Goal: Task Accomplishment & Management: Use online tool/utility

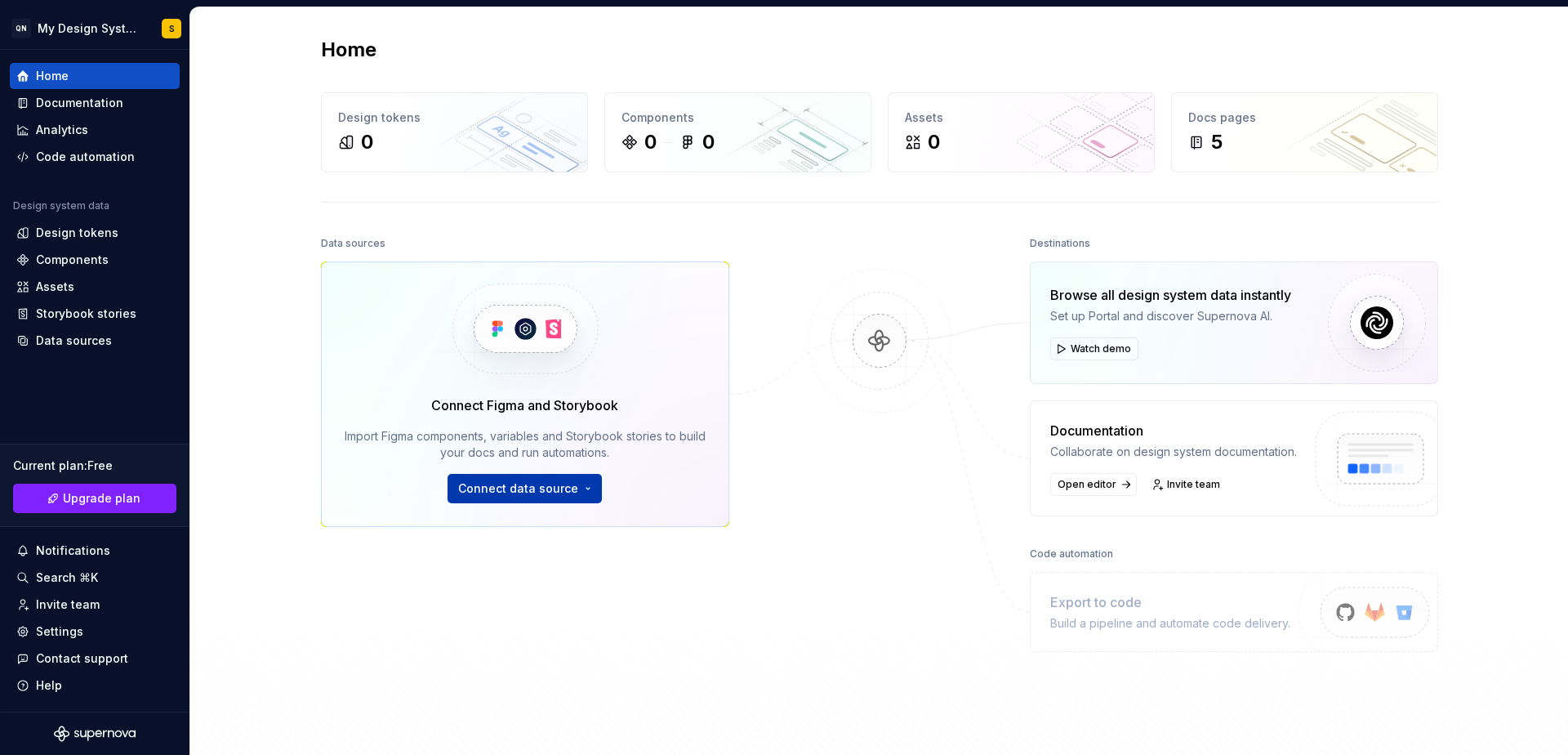
click at [543, 488] on span "Connect data source" at bounding box center [518, 489] width 120 height 16
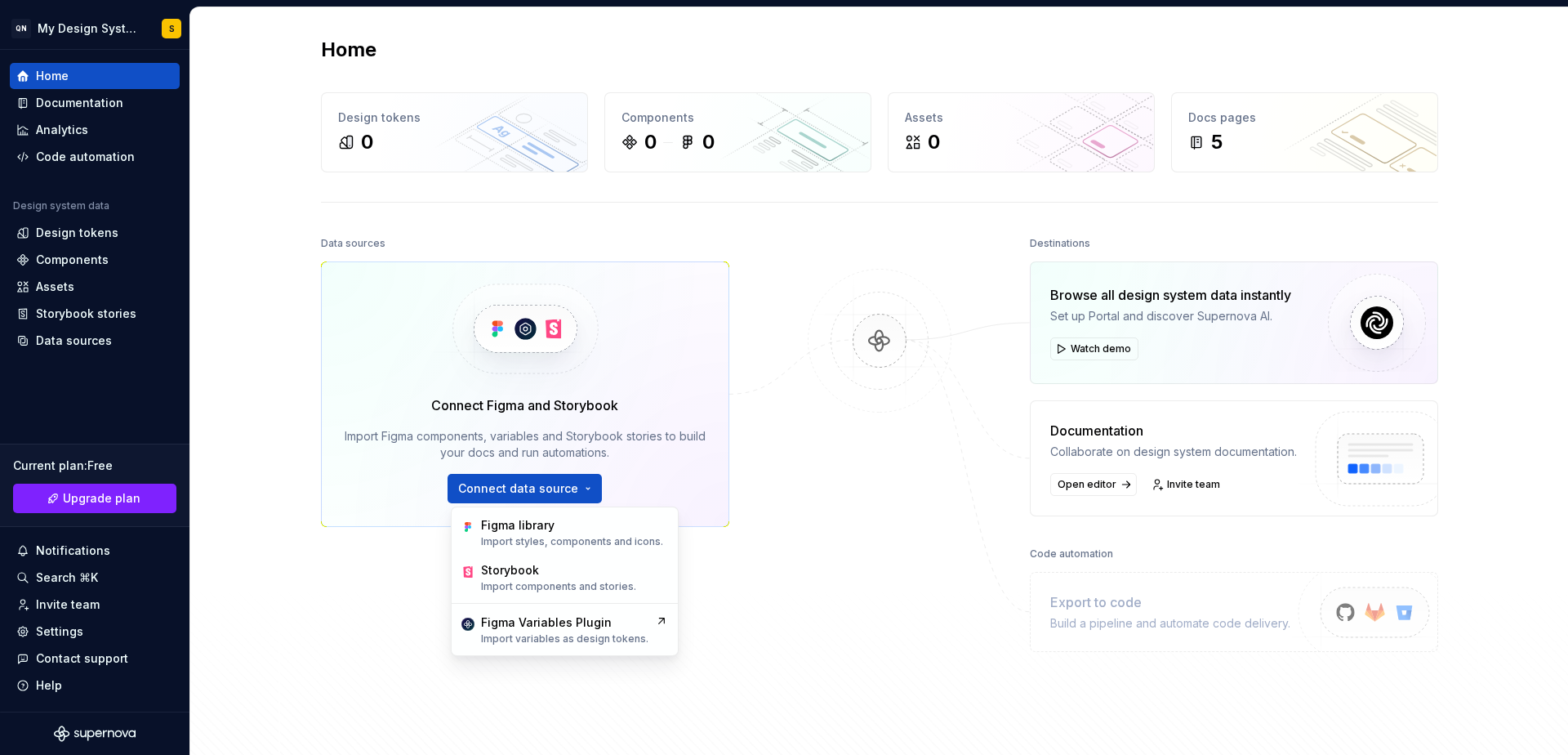
click at [225, 112] on div "Home Design tokens 0 Components 0 0 Assets 0 Docs pages 5 Data sources Connect …" at bounding box center [879, 394] width 1378 height 773
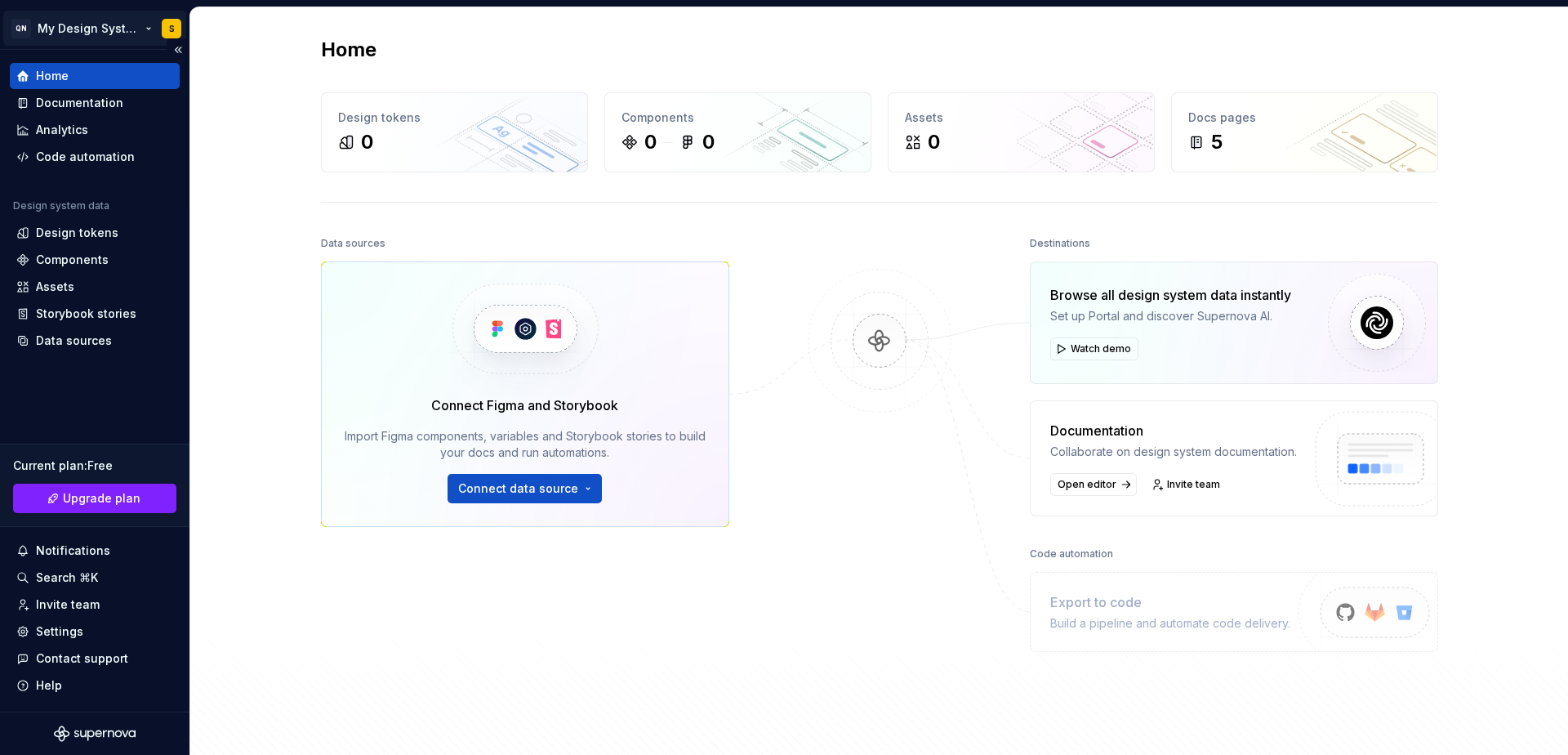
click at [155, 20] on html "QN My Design System S Home Documentation Analytics Code automation Design syste…" at bounding box center [784, 378] width 1568 height 755
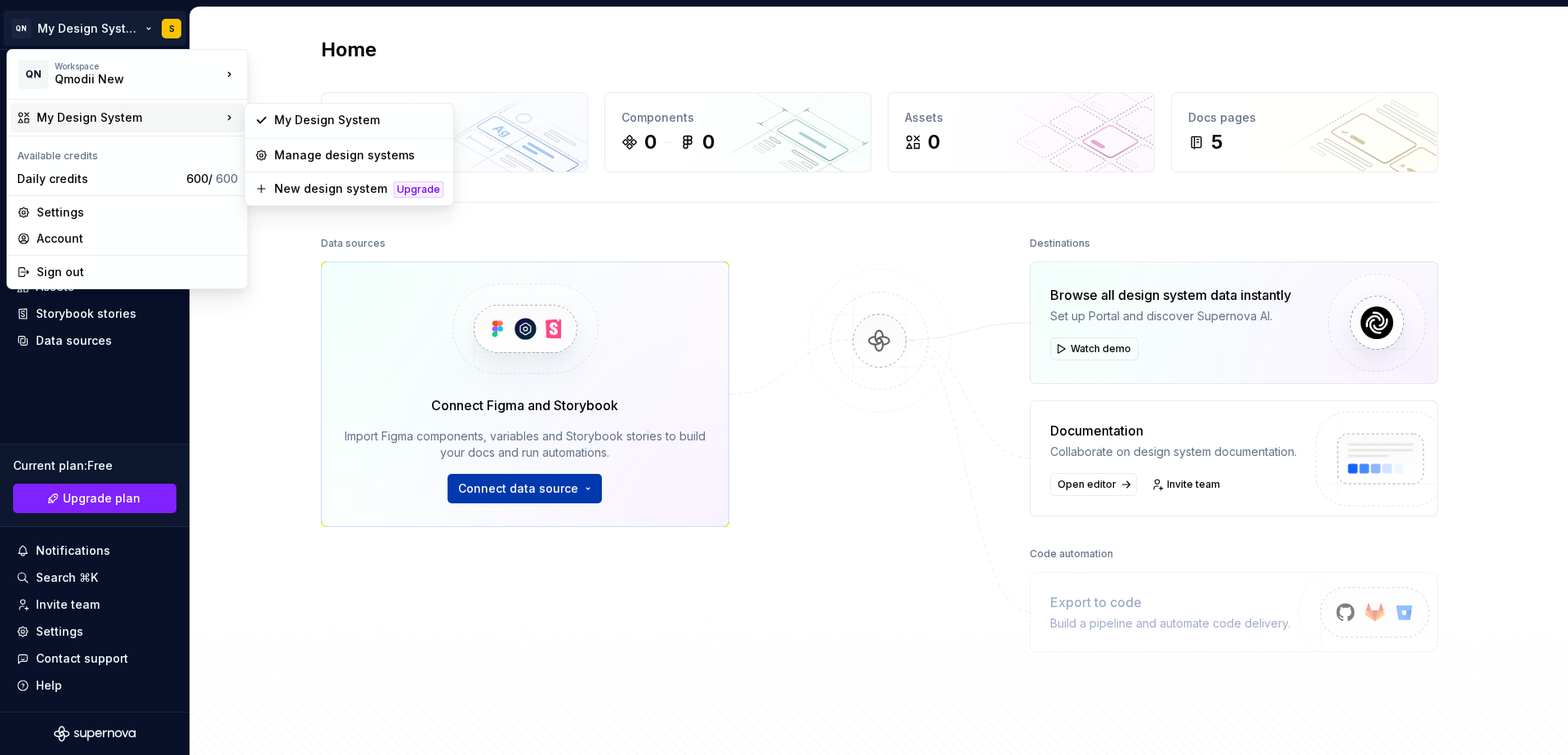
drag, startPoint x: 559, startPoint y: 493, endPoint x: 518, endPoint y: 495, distance: 41.0
click at [559, 493] on html "QN My Design System S Home Documentation Analytics Code automation Design syste…" at bounding box center [784, 378] width 1568 height 755
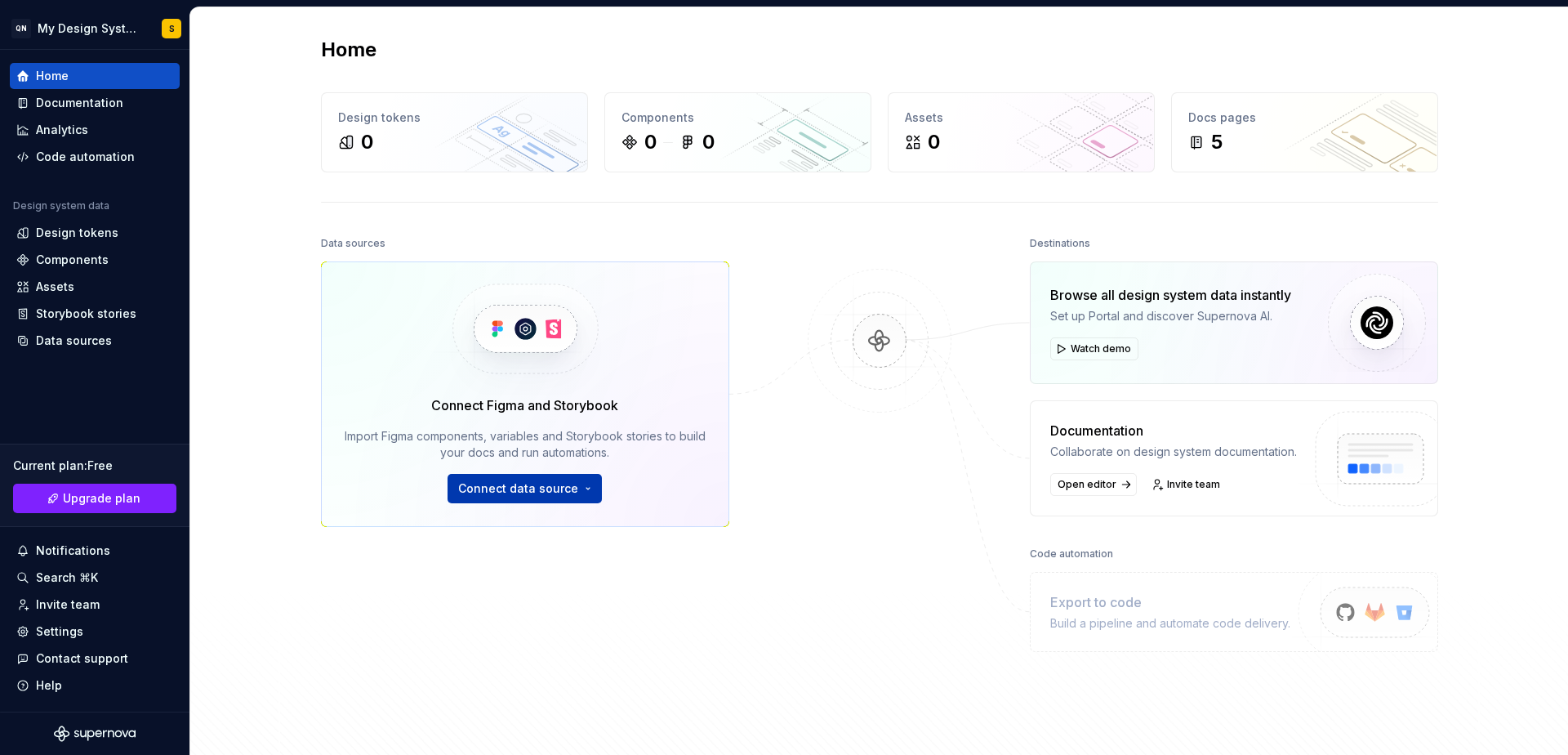
click at [516, 495] on span "Connect data source" at bounding box center [518, 489] width 120 height 16
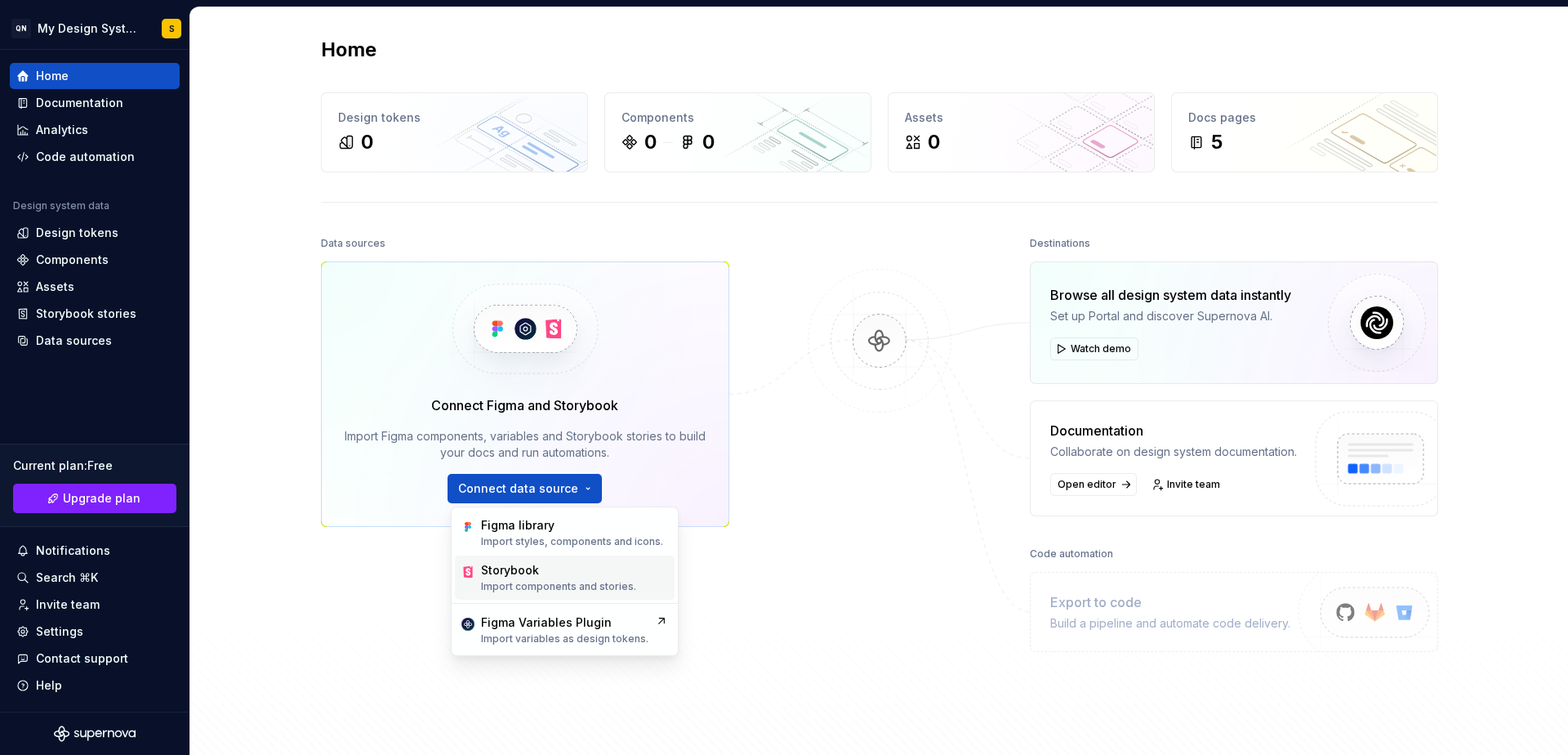
click at [548, 572] on div "Storybook" at bounding box center [559, 570] width 156 height 16
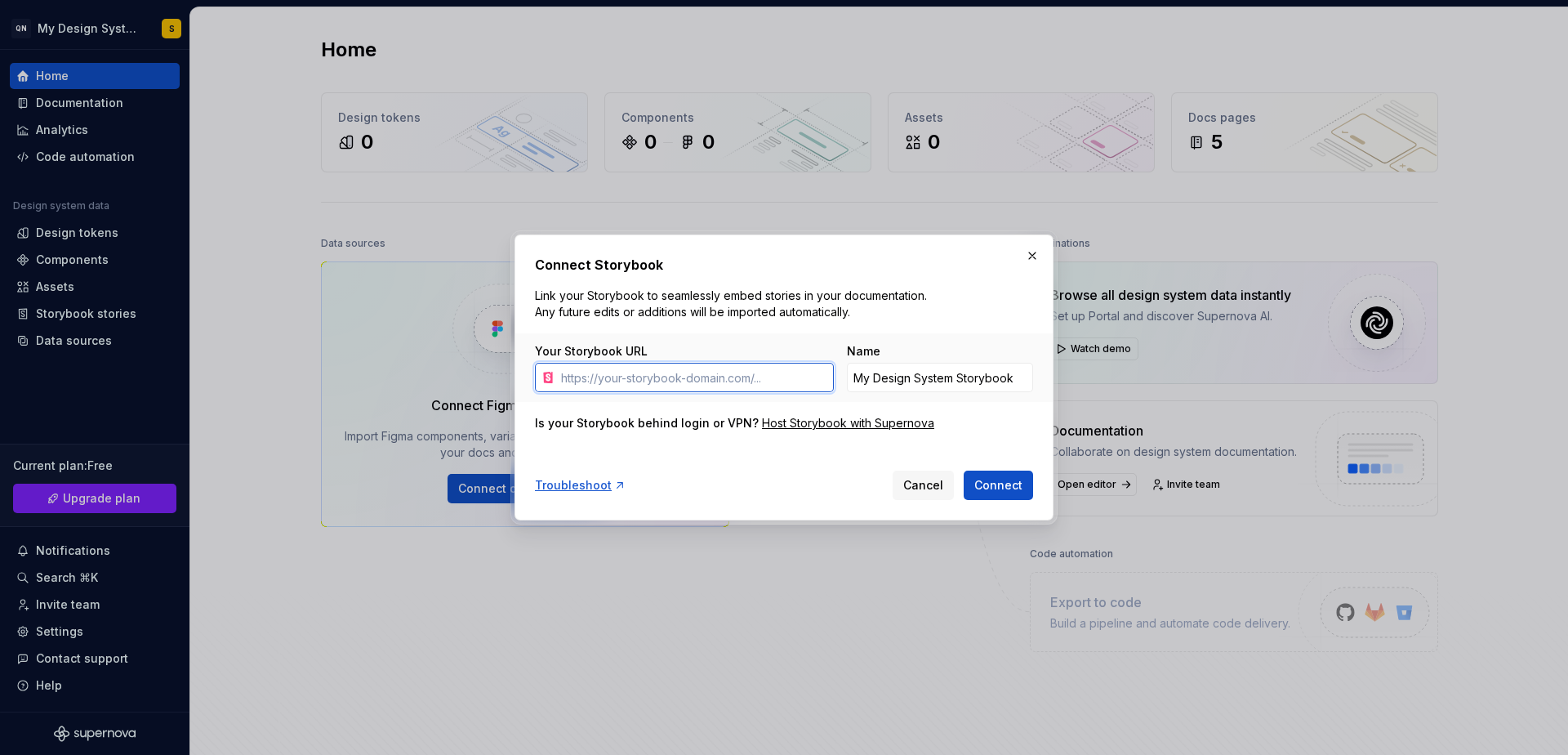
click at [747, 369] on input "Your Storybook URL" at bounding box center [694, 378] width 279 height 29
paste input "[URL][DOMAIN_NAME]"
type input "[URL][DOMAIN_NAME]"
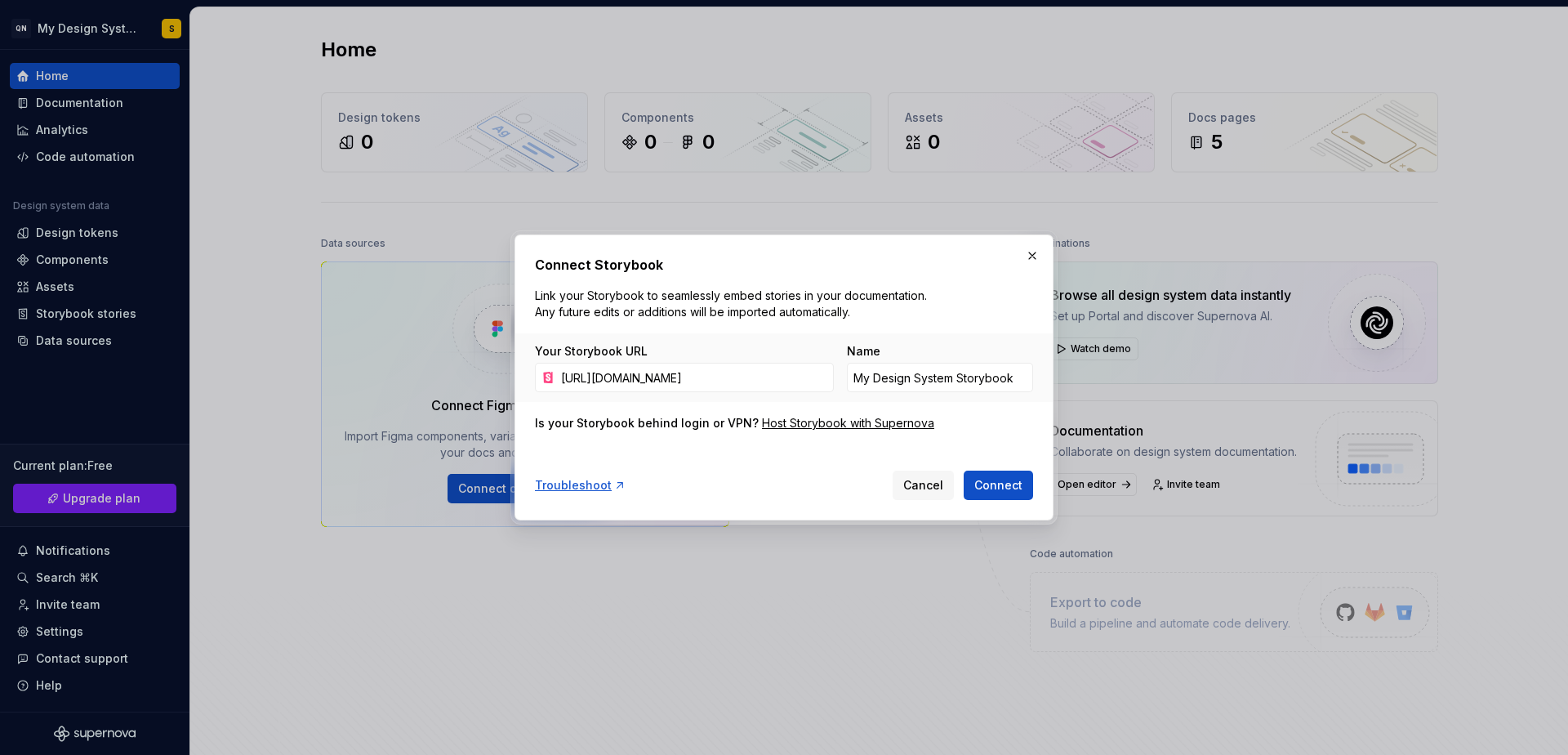
click at [802, 490] on div "Troubleshoot Cancel Connect" at bounding box center [784, 482] width 499 height 36
click at [991, 491] on span "Connect" at bounding box center [998, 486] width 48 height 16
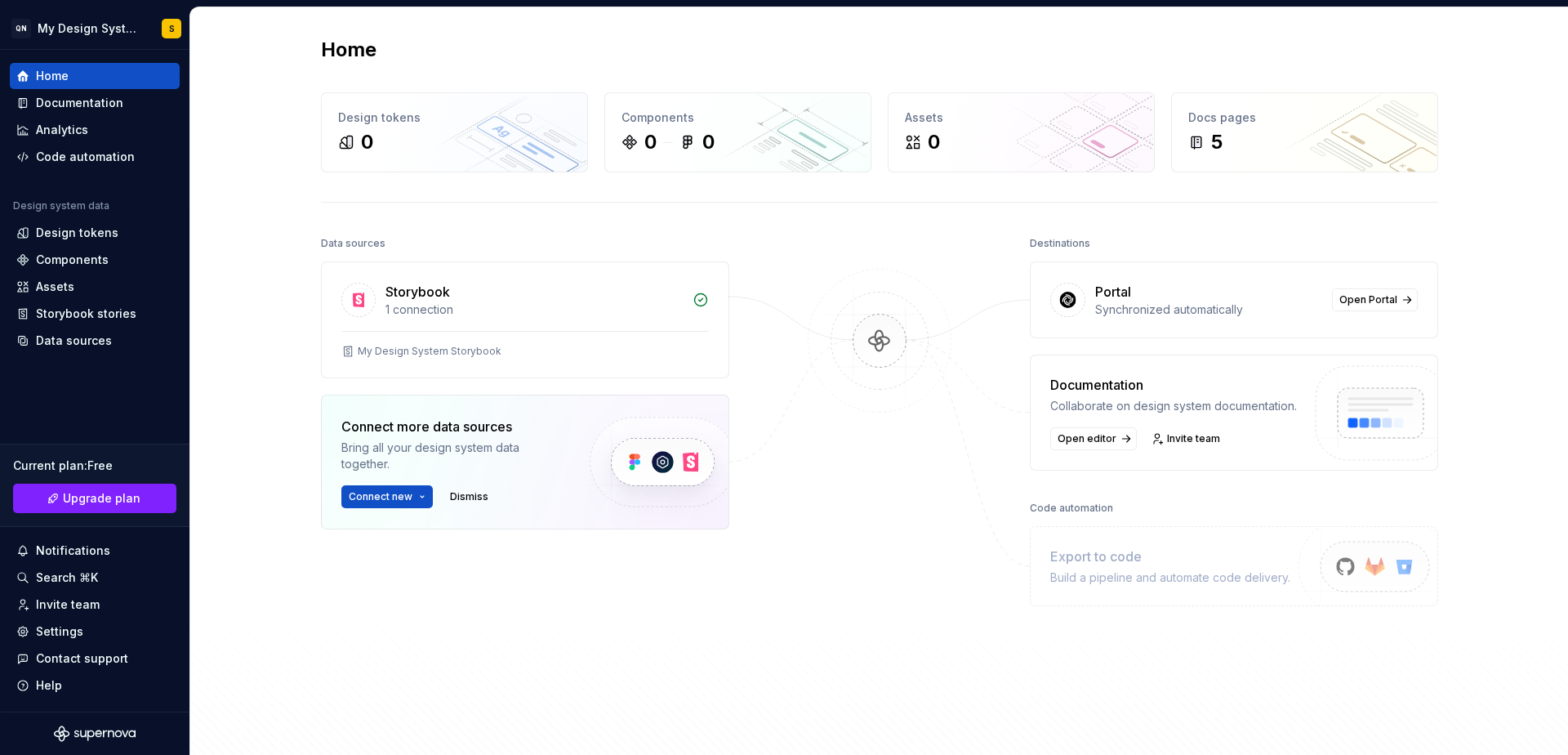
scroll to position [165, 0]
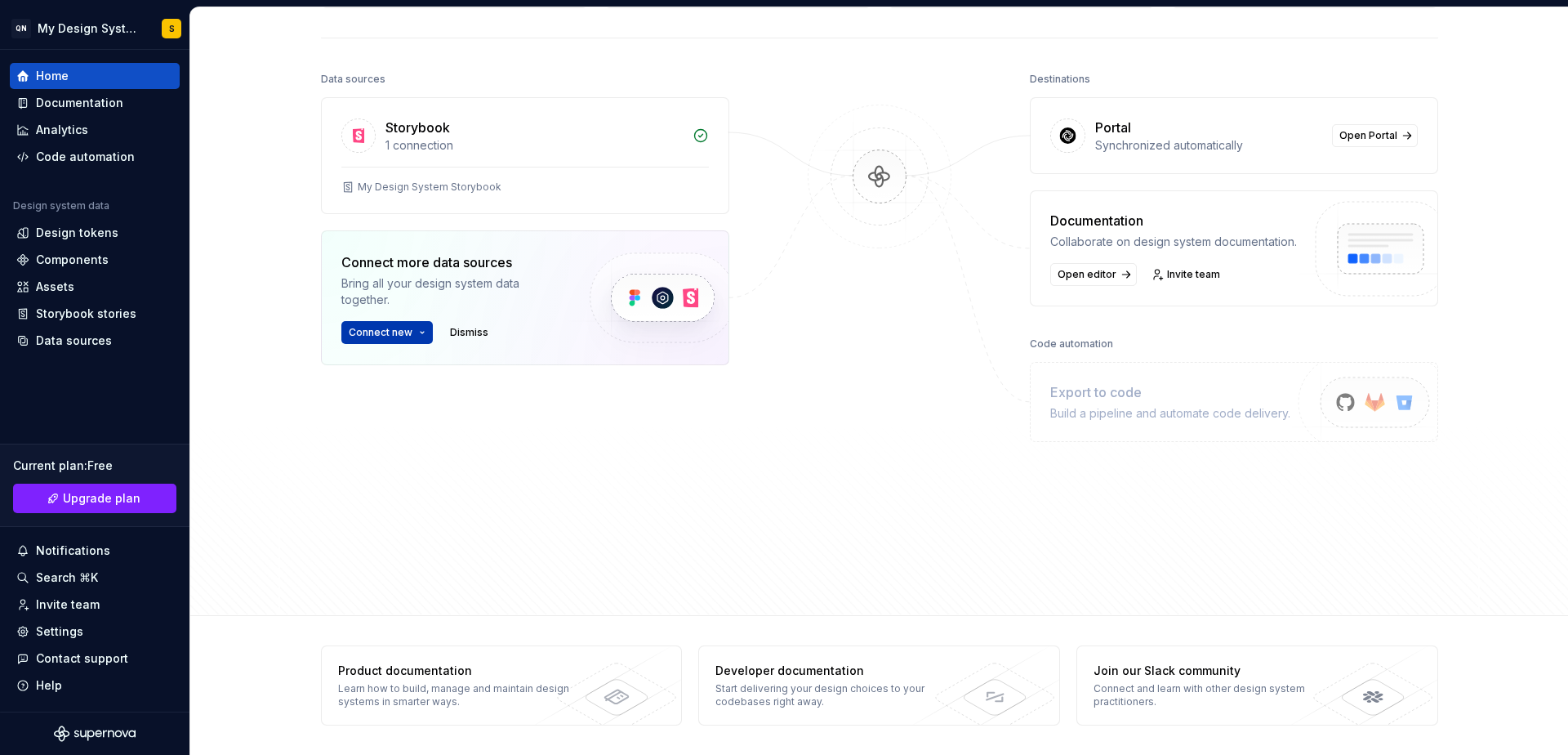
click at [406, 327] on span "Connect new" at bounding box center [381, 332] width 64 height 13
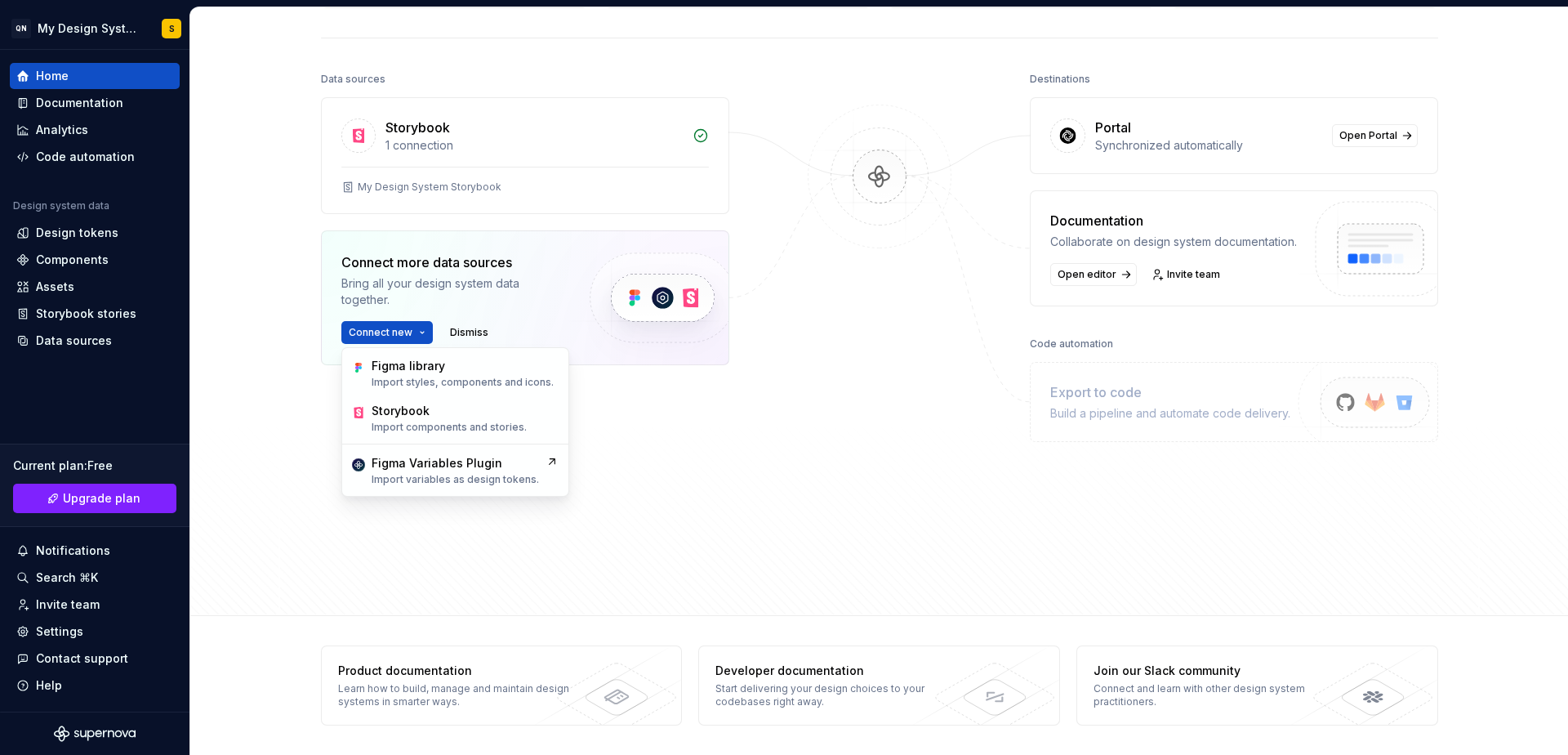
drag, startPoint x: 676, startPoint y: 432, endPoint x: 323, endPoint y: 295, distance: 378.7
click at [674, 432] on div "Storybook 1 connection My Design System Storybook Connect more data sources Bri…" at bounding box center [525, 272] width 409 height 350
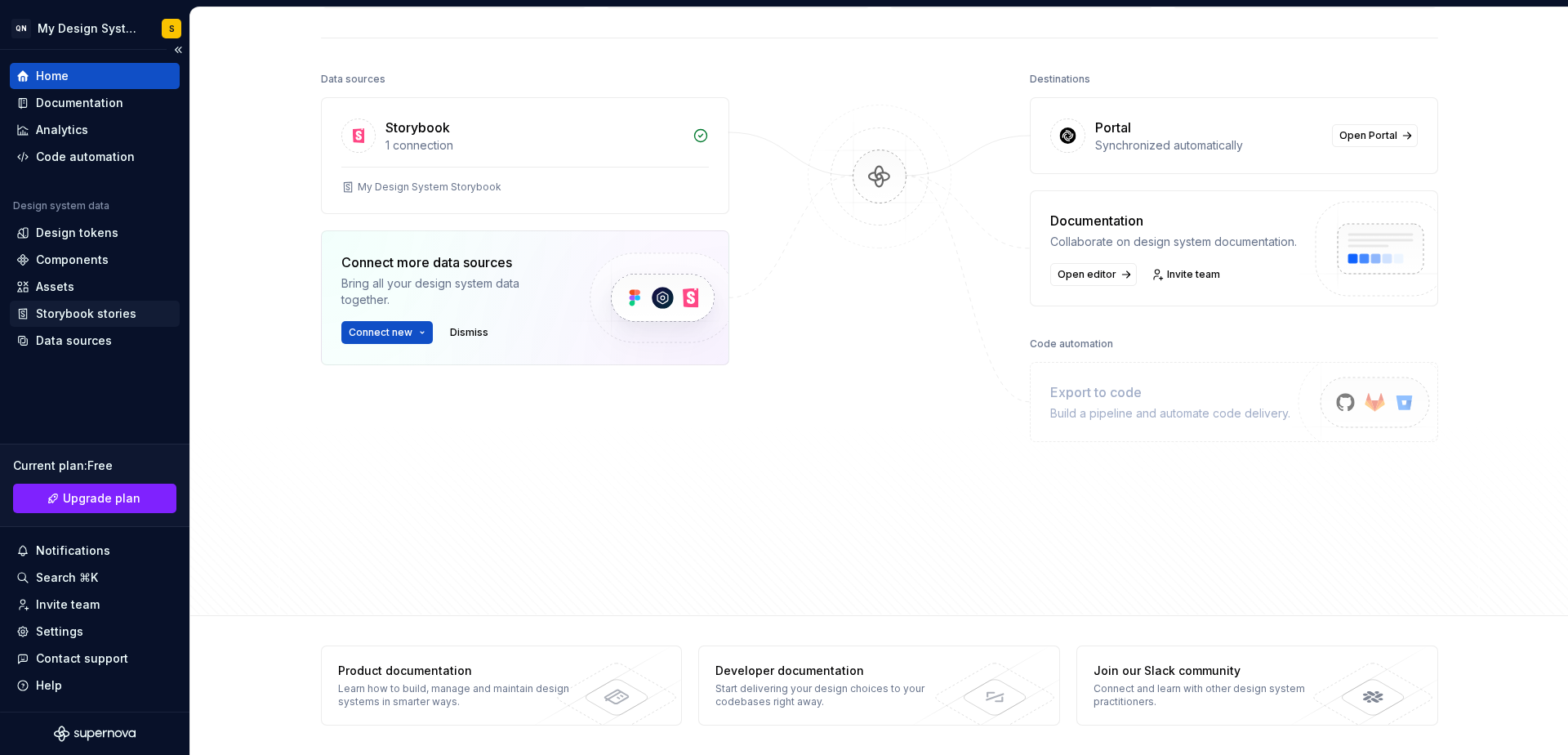
click at [102, 314] on div "Storybook stories" at bounding box center [86, 314] width 101 height 16
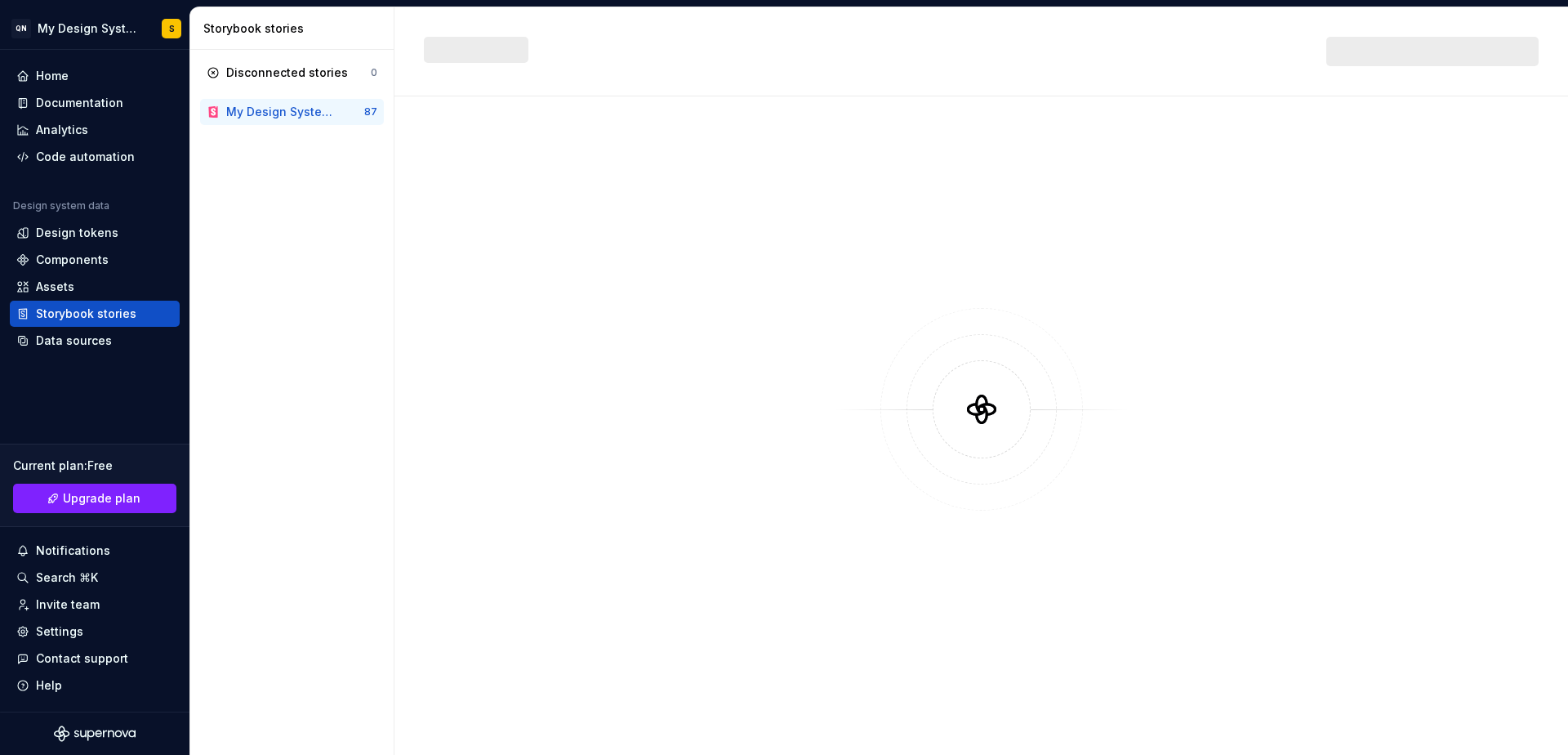
click at [328, 111] on div "My Design System Storybook" at bounding box center [281, 112] width 111 height 16
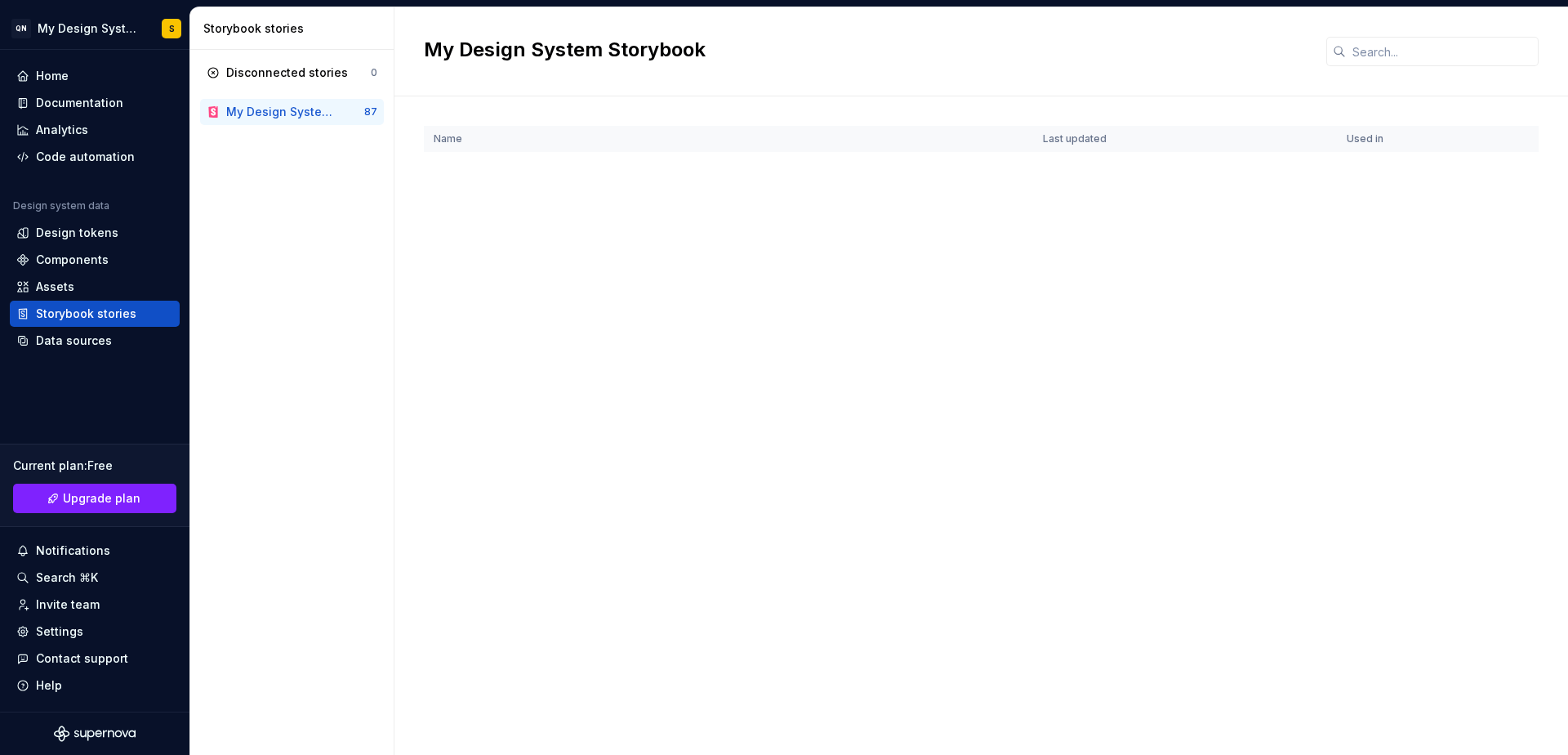
scroll to position [2526, 0]
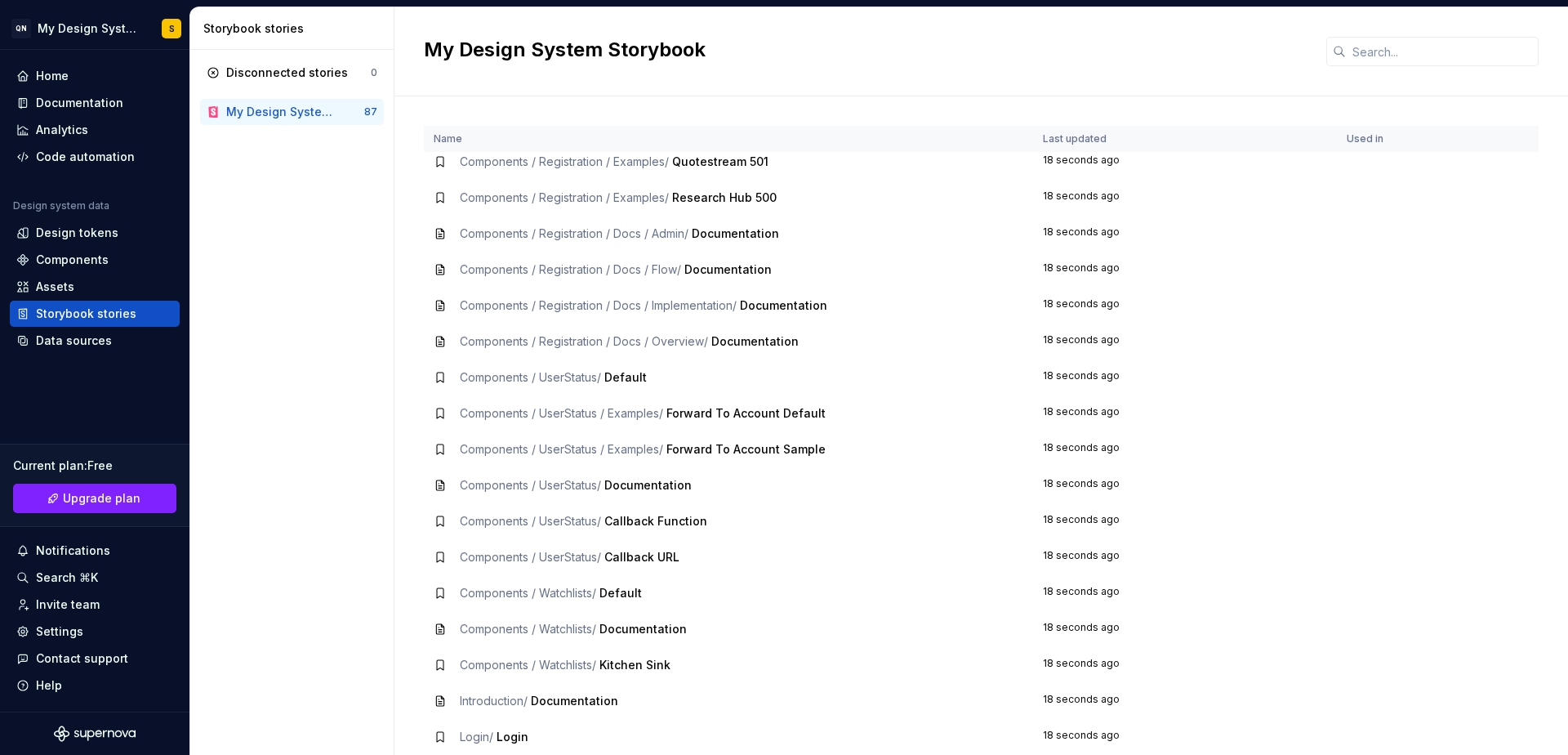
drag, startPoint x: 758, startPoint y: 342, endPoint x: 691, endPoint y: 346, distance: 67.1
click at [748, 343] on span "Documentation" at bounding box center [755, 341] width 88 height 14
drag, startPoint x: 613, startPoint y: 345, endPoint x: 684, endPoint y: 396, distance: 87.4
click at [659, 355] on td "Components / Registration / Docs / Overview / Documentation" at bounding box center [729, 341] width 609 height 36
click at [57, 335] on div "Data sources" at bounding box center [74, 341] width 76 height 16
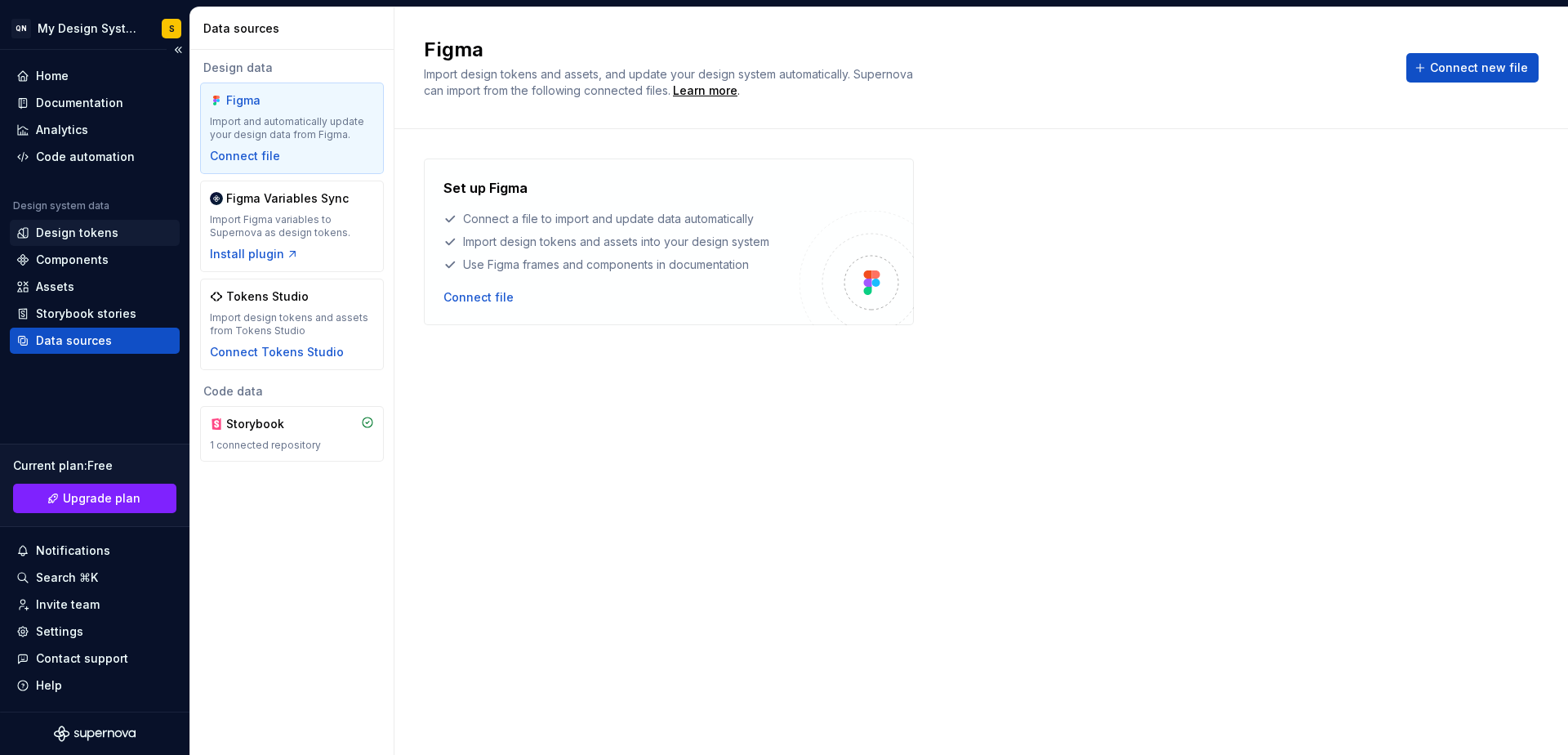
click at [88, 231] on div "Design tokens" at bounding box center [77, 233] width 83 height 16
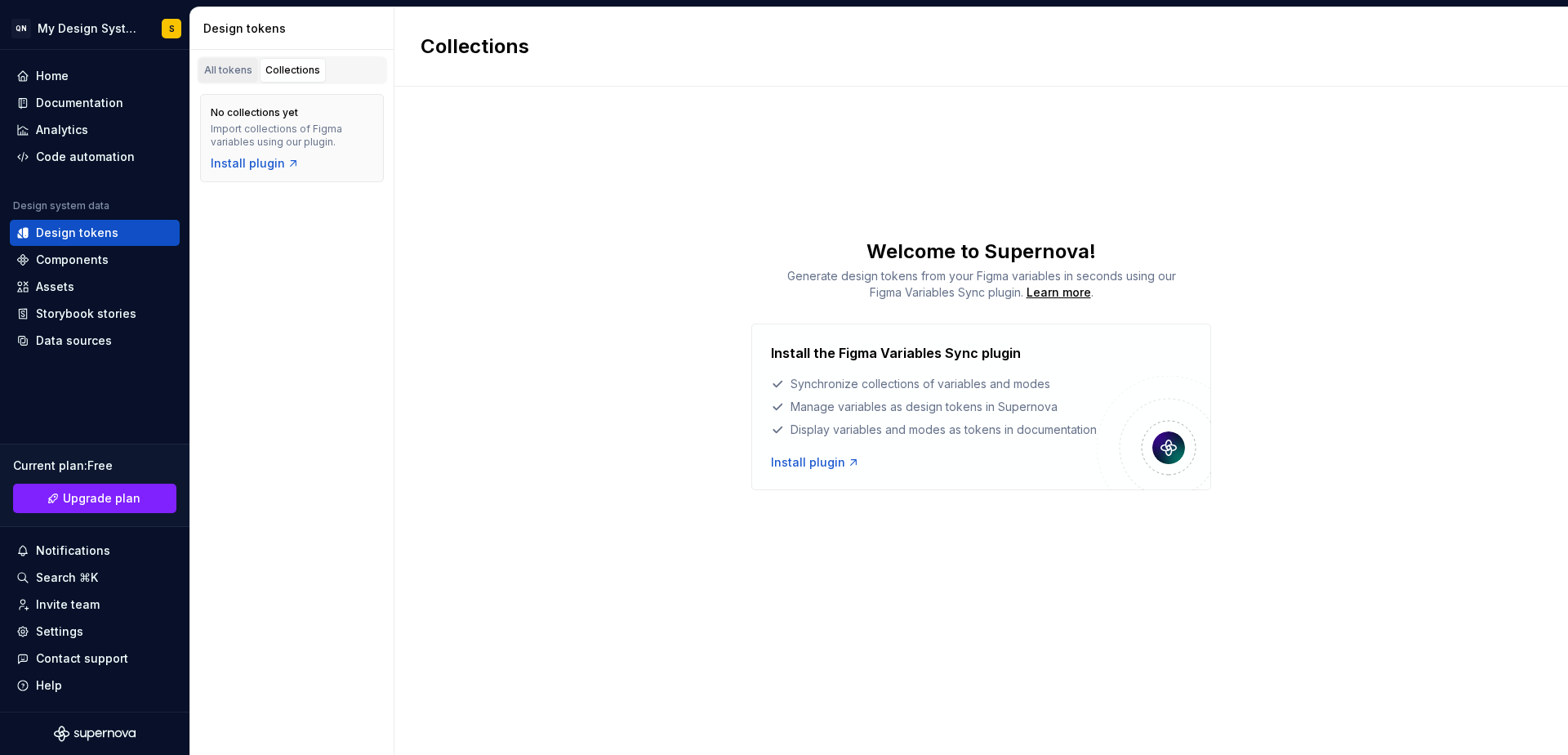
click at [242, 75] on div "All tokens" at bounding box center [228, 70] width 48 height 13
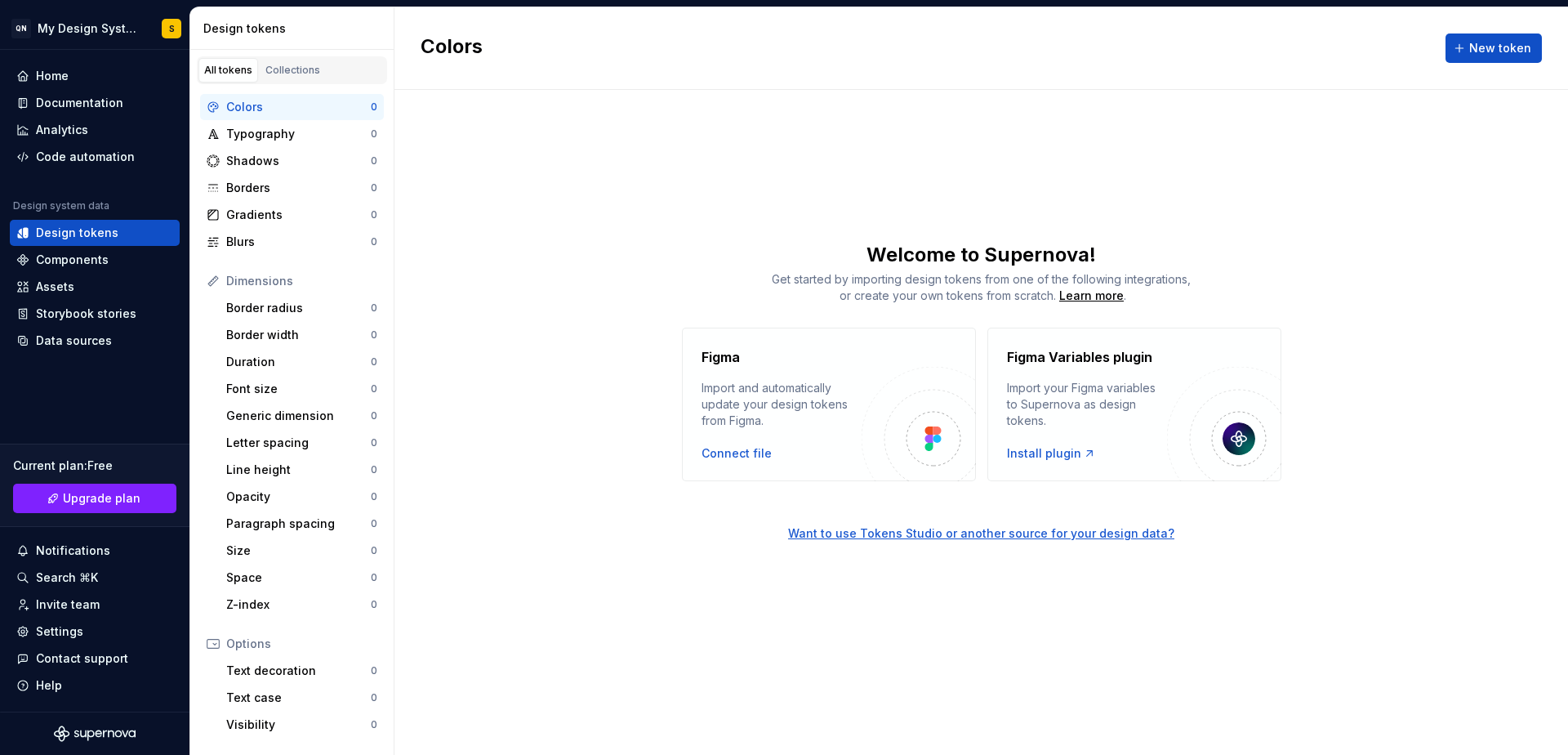
click at [1137, 225] on div "Colors New token Welcome to Supernova! Get started by importing design tokens f…" at bounding box center [982, 381] width 1174 height 748
click at [1100, 295] on div "Learn more" at bounding box center [1091, 296] width 65 height 16
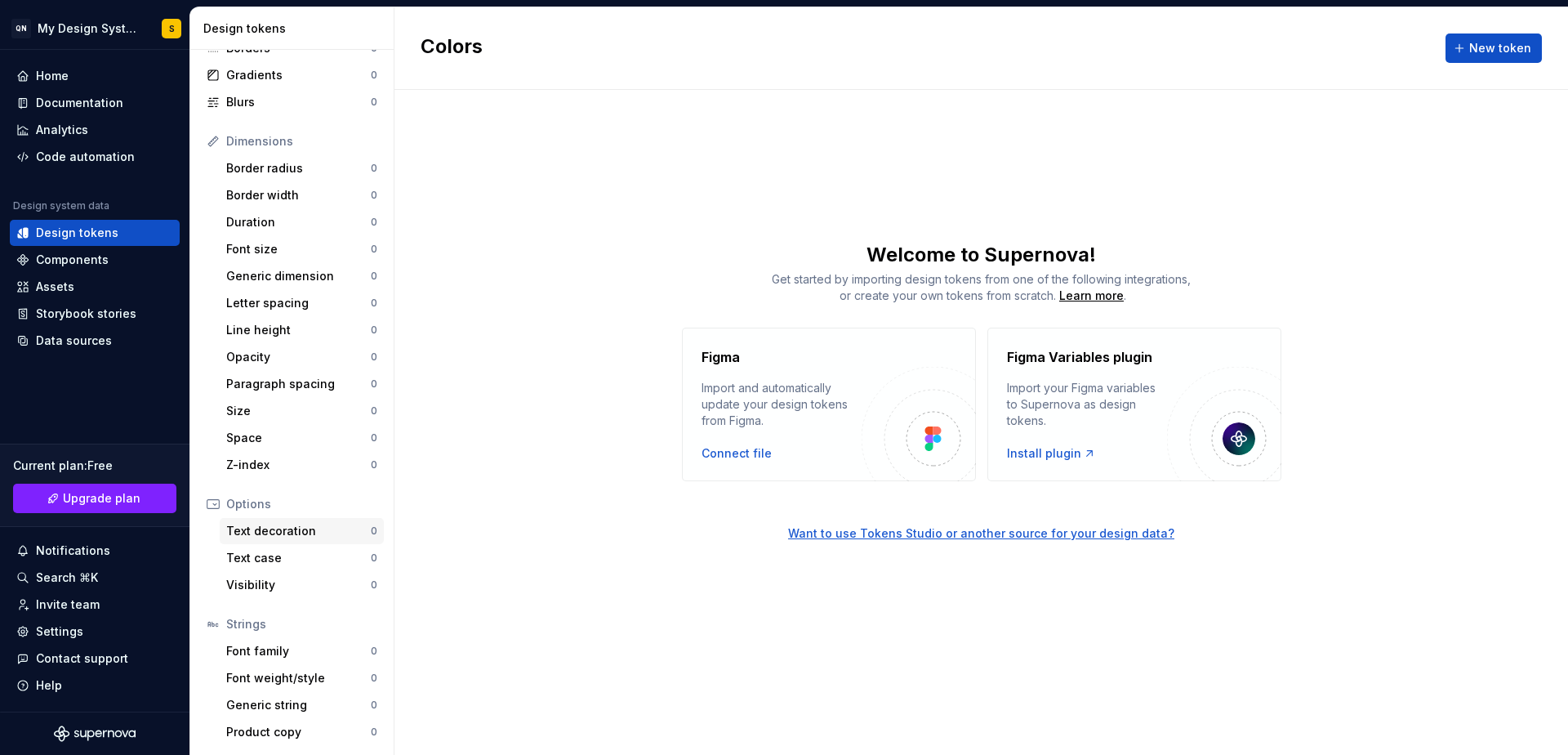
click at [276, 530] on div "Text decoration" at bounding box center [298, 531] width 145 height 16
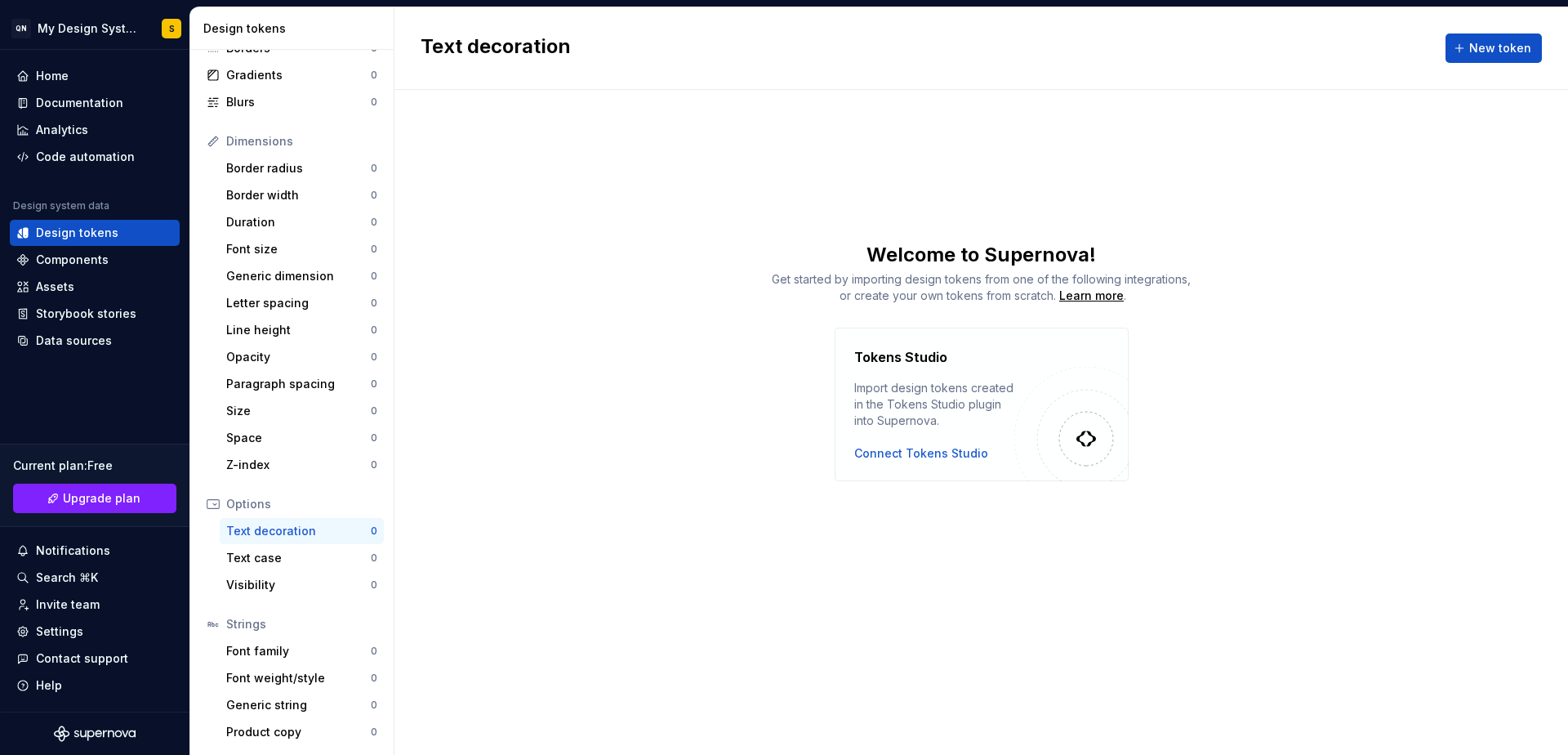
click at [273, 531] on div "Text decoration" at bounding box center [298, 531] width 145 height 16
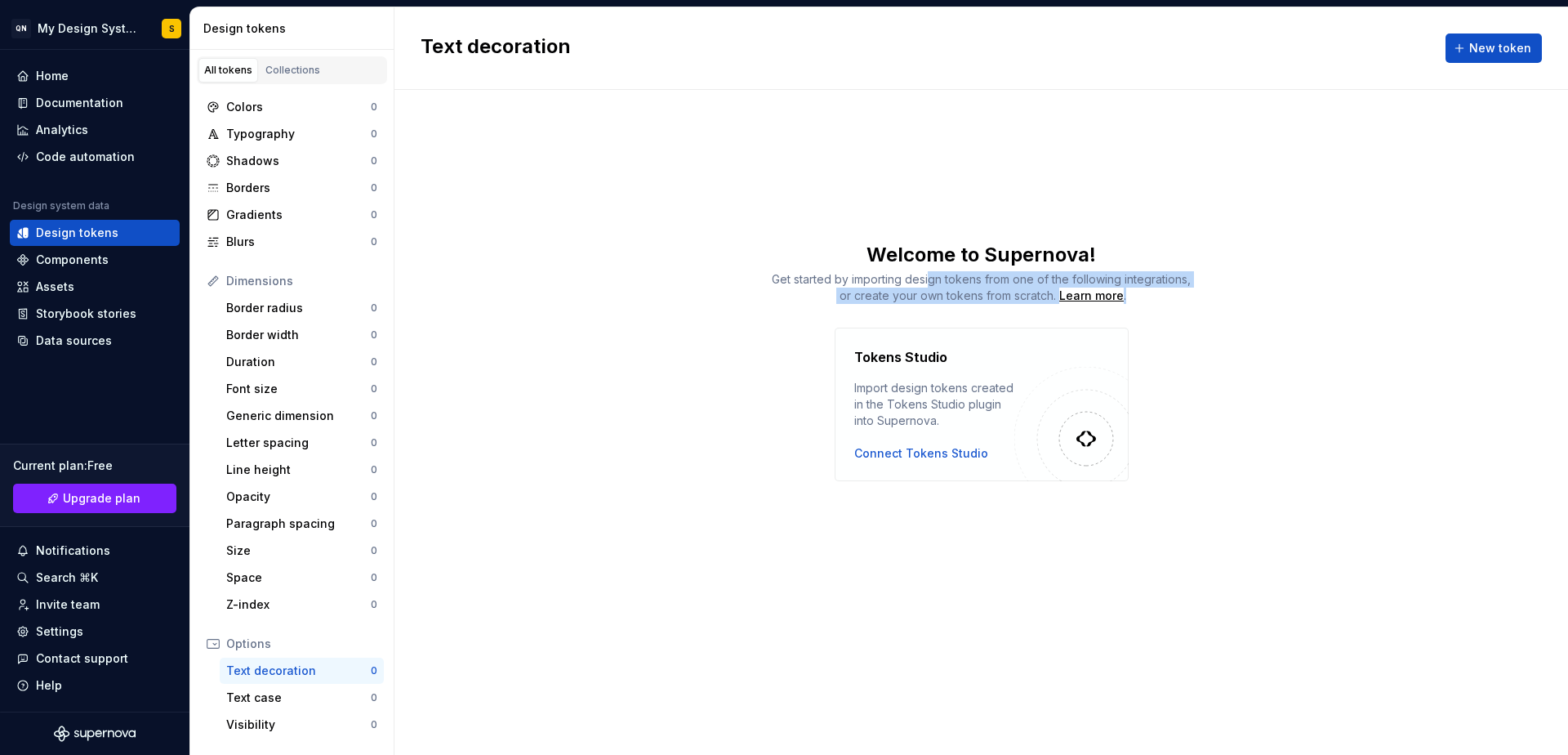
drag, startPoint x: 932, startPoint y: 282, endPoint x: 1238, endPoint y: 302, distance: 306.7
click at [1224, 296] on div "Get started by importing design tokens from one of the following integrations, …" at bounding box center [982, 287] width 1174 height 33
click at [1266, 315] on div "Welcome to Supernova! Get started by importing design tokens from one of the fo…" at bounding box center [982, 361] width 1174 height 239
click at [286, 110] on div "Colors" at bounding box center [298, 107] width 145 height 16
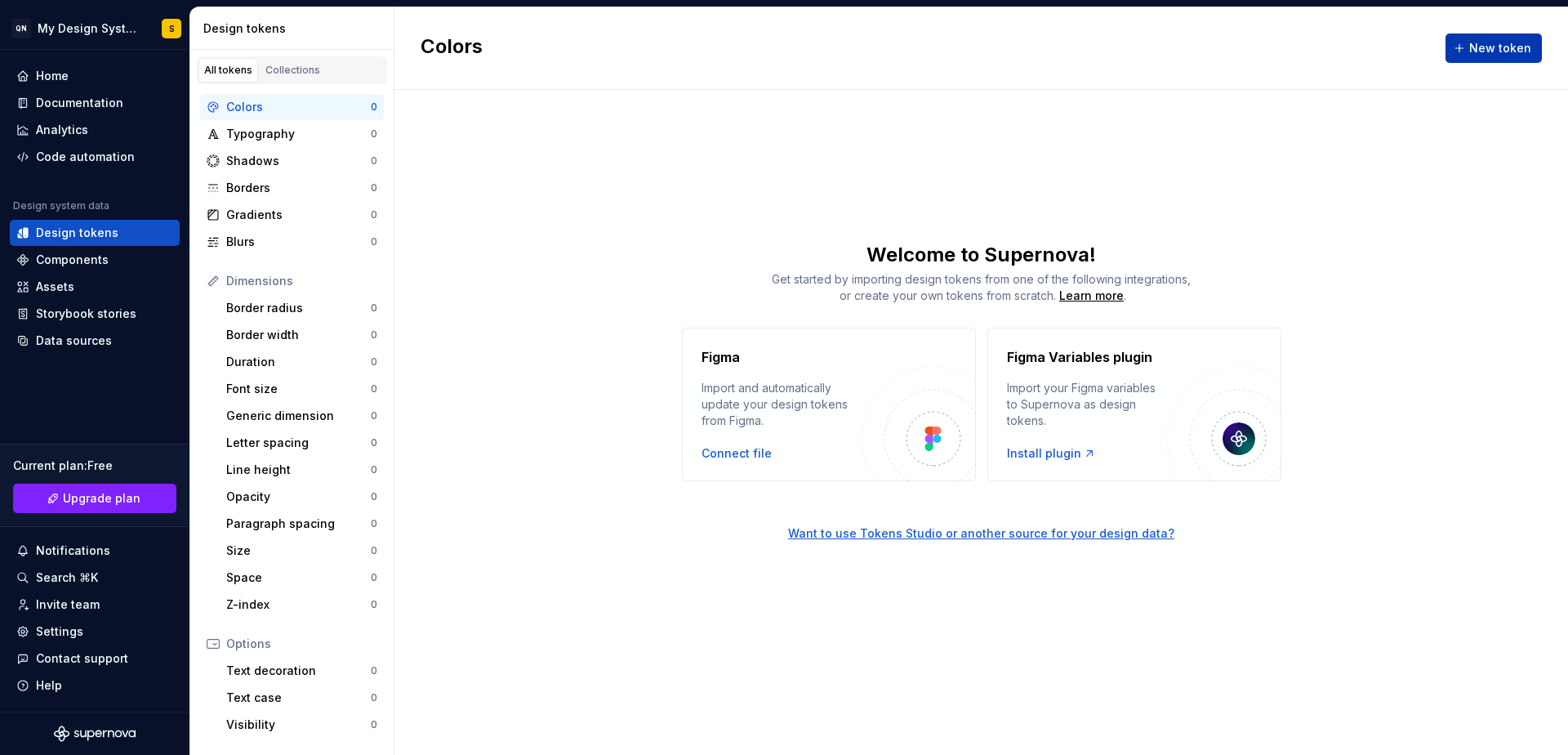
click at [1487, 60] on button "New token" at bounding box center [1494, 48] width 97 height 29
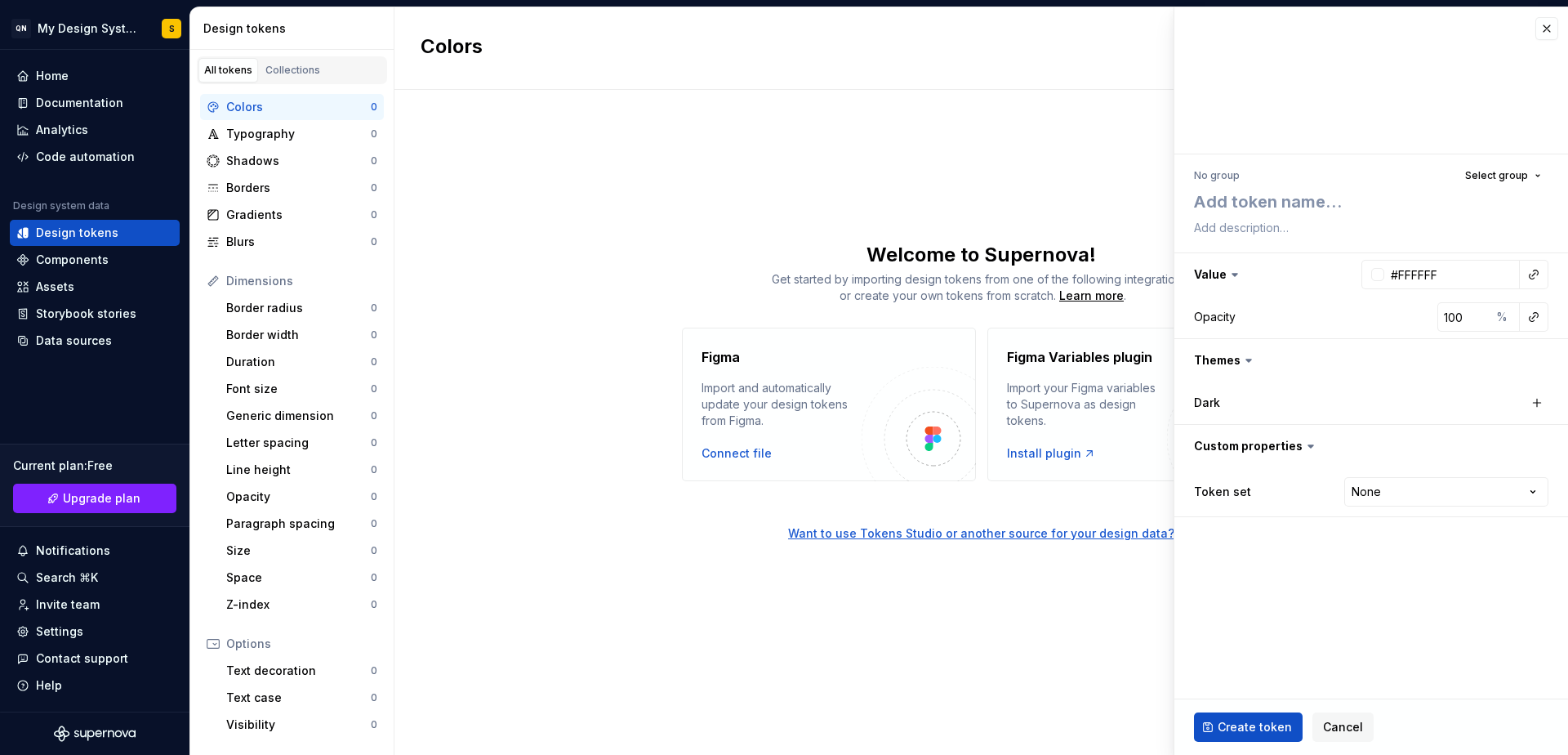
type textarea "*"
click at [1551, 29] on button "button" at bounding box center [1548, 29] width 23 height 23
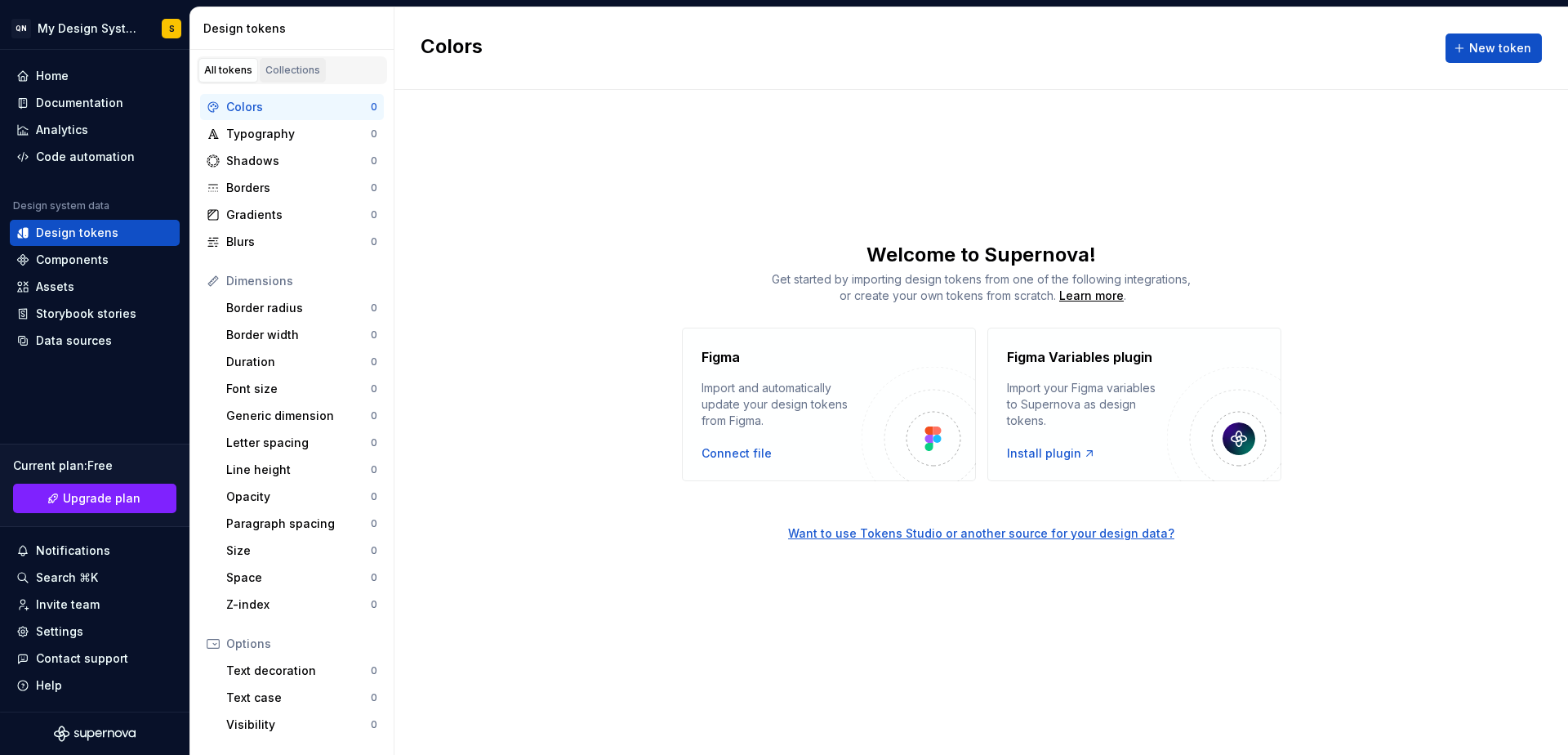
click at [287, 62] on link "Collections" at bounding box center [292, 70] width 66 height 25
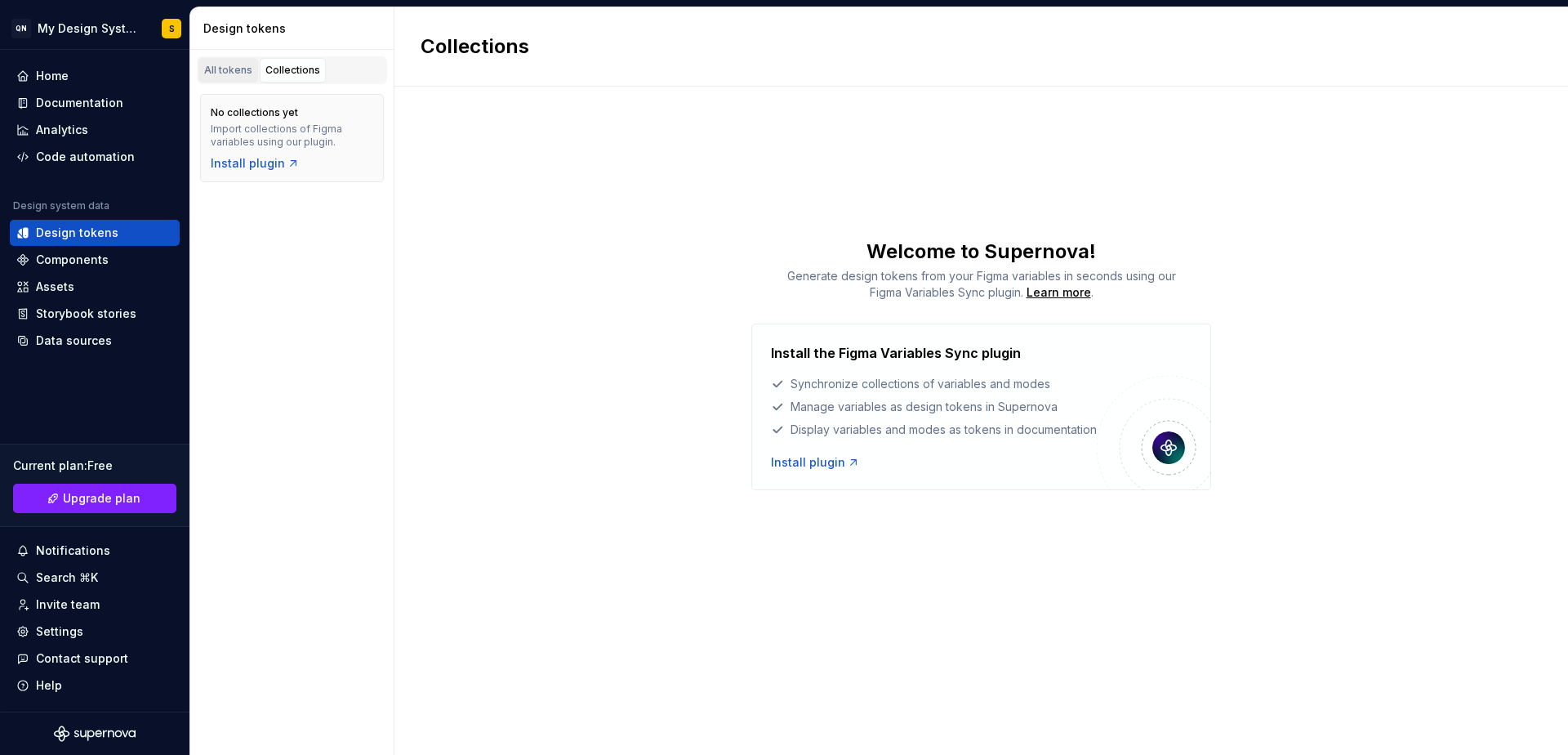
click at [224, 70] on div "All tokens" at bounding box center [228, 70] width 48 height 13
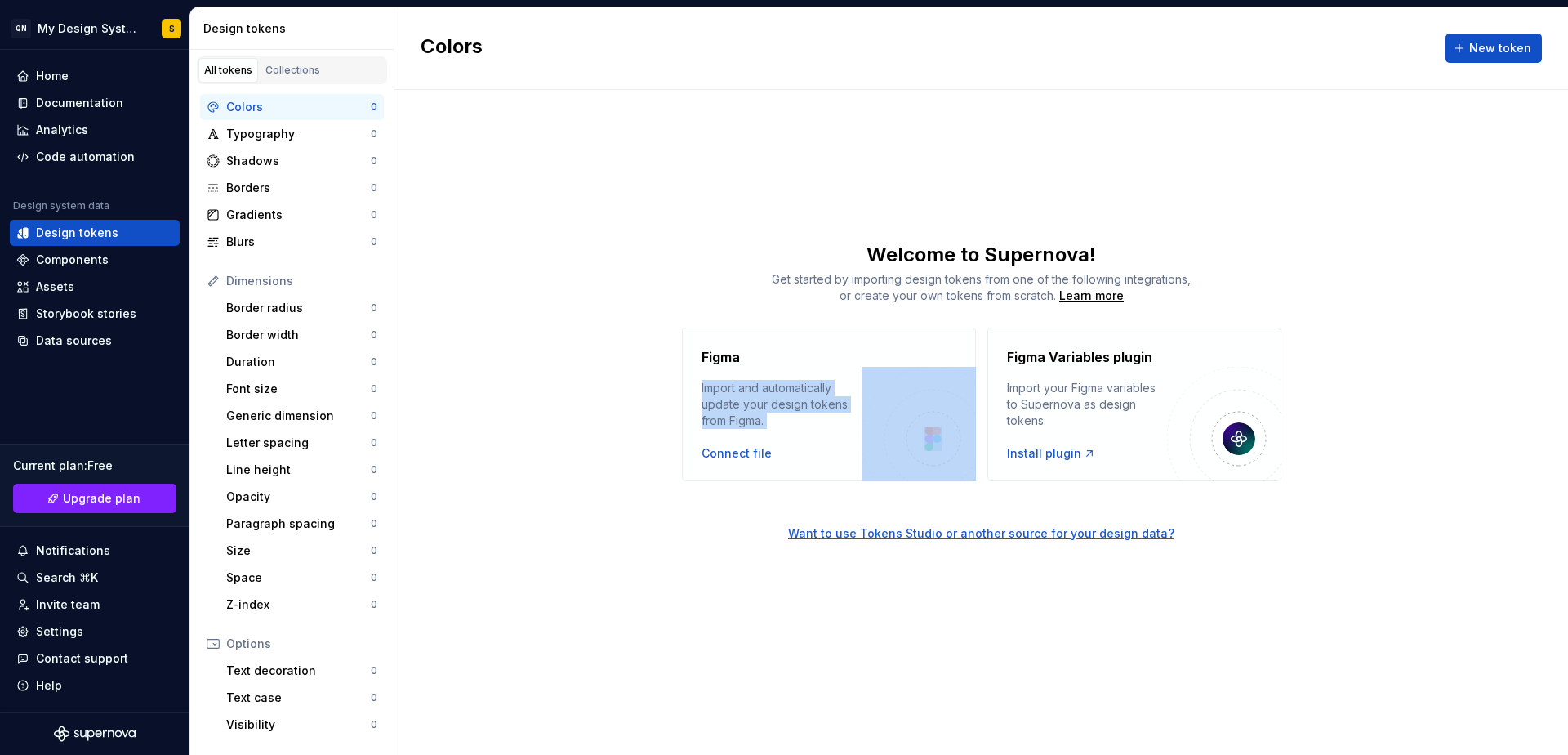
drag, startPoint x: 924, startPoint y: 359, endPoint x: 931, endPoint y: 423, distance: 64.4
click at [924, 432] on div "Figma Import and automatically update your design tokens from [GEOGRAPHIC_DATA]…" at bounding box center [829, 405] width 294 height 154
click at [1100, 296] on div "Learn more" at bounding box center [1091, 296] width 65 height 16
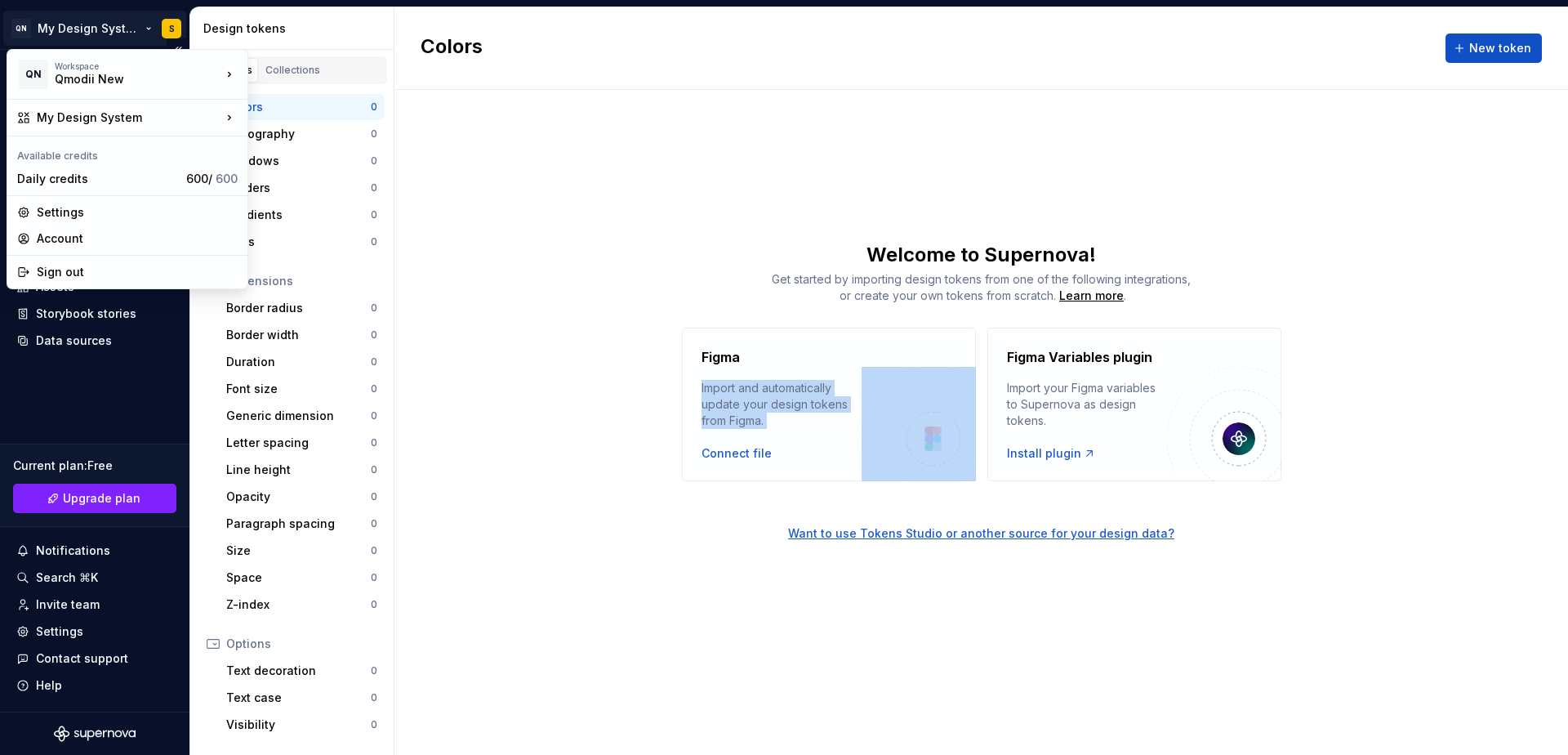
click at [174, 29] on html "QN My Design System S Home Documentation Analytics Code automation Design syste…" at bounding box center [784, 378] width 1568 height 755
click at [302, 105] on div "QuoteMedia" at bounding box center [328, 98] width 106 height 16
